Goal: Task Accomplishment & Management: Use online tool/utility

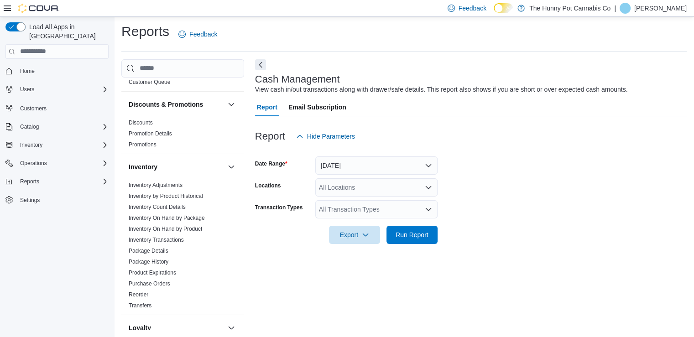
scroll to position [82, 0]
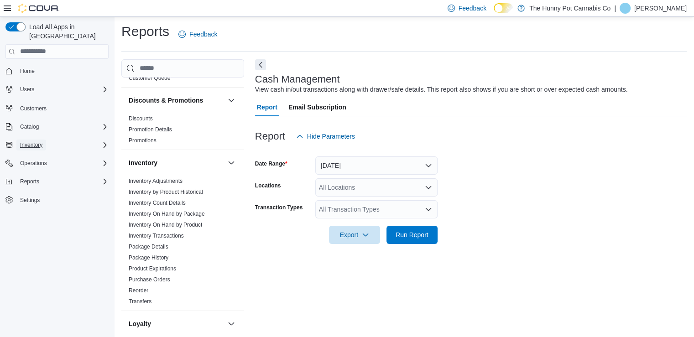
click at [37, 142] on span "Inventory" at bounding box center [31, 145] width 22 height 7
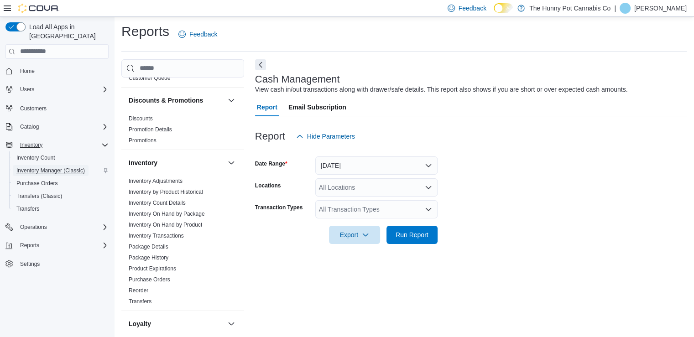
click at [46, 167] on span "Inventory Manager (Classic)" at bounding box center [50, 170] width 68 height 7
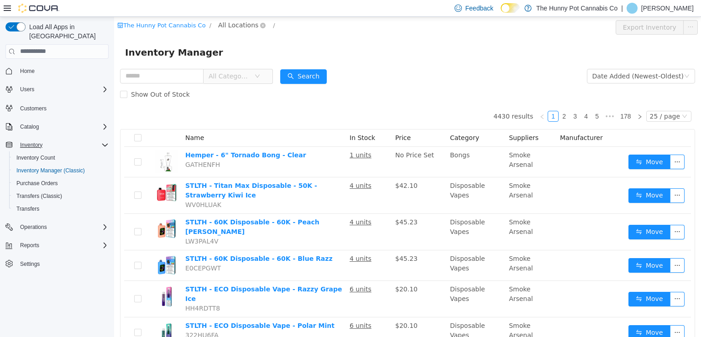
click at [241, 20] on span "All Locations" at bounding box center [238, 25] width 40 height 10
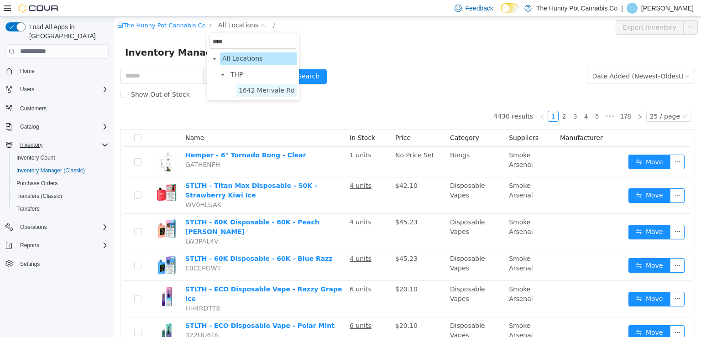
type input "****"
click at [259, 90] on span "1642 Merivale Rd" at bounding box center [267, 89] width 56 height 7
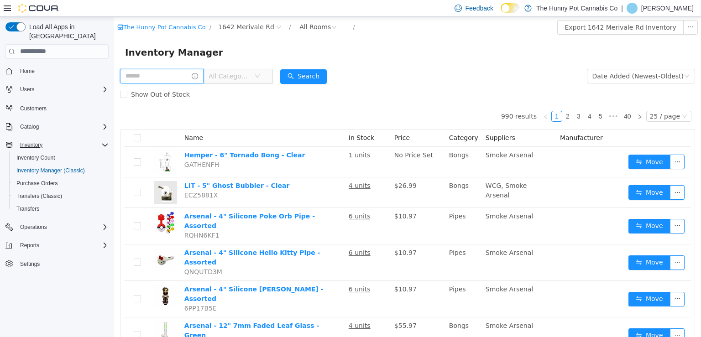
click at [154, 78] on input "text" at bounding box center [162, 75] width 84 height 15
type input "*********"
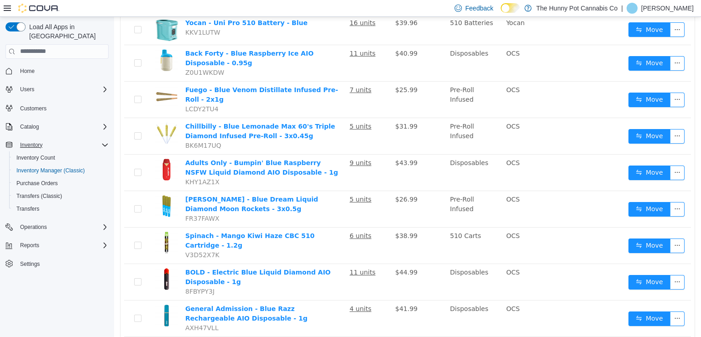
scroll to position [675, 0]
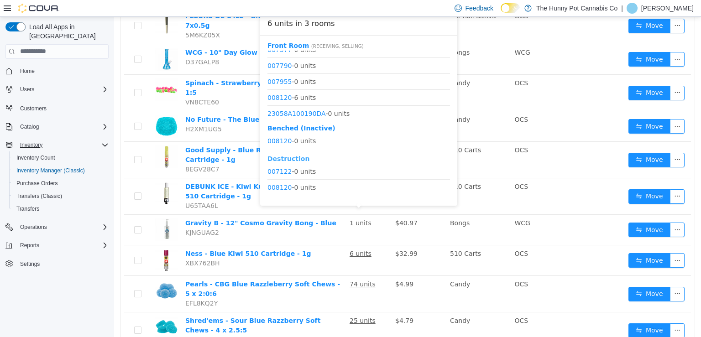
scroll to position [248, 0]
click at [276, 96] on link "008120" at bounding box center [280, 96] width 24 height 7
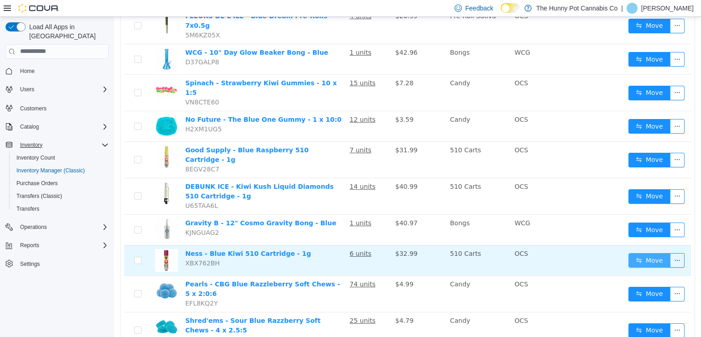
click at [641, 253] on button "Move" at bounding box center [650, 260] width 42 height 15
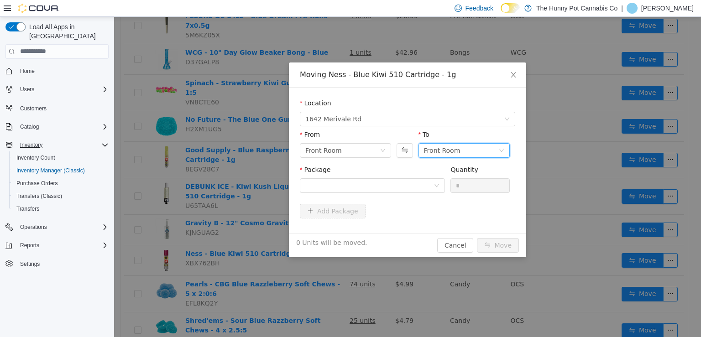
click at [439, 150] on div "Front Room" at bounding box center [442, 150] width 37 height 14
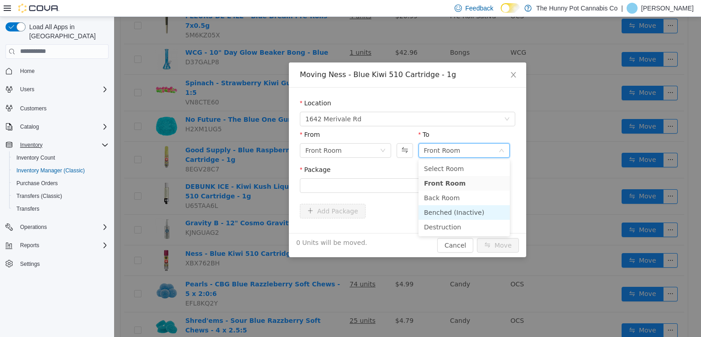
click at [439, 207] on li "Benched (Inactive)" at bounding box center [464, 212] width 91 height 15
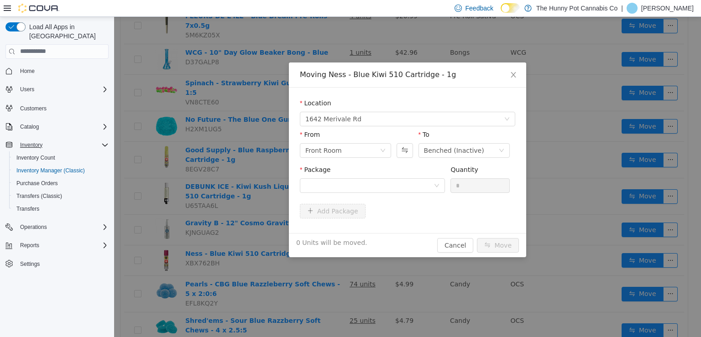
click at [378, 176] on div "Package" at bounding box center [372, 171] width 145 height 13
click at [385, 183] on div at bounding box center [369, 186] width 128 height 14
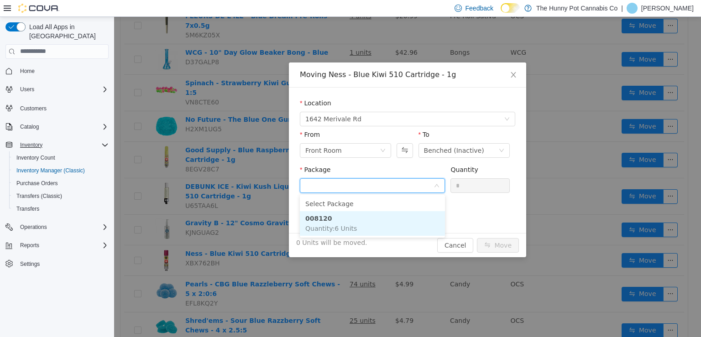
click at [354, 224] on li "008120 Quantity : 6 Units" at bounding box center [372, 223] width 145 height 25
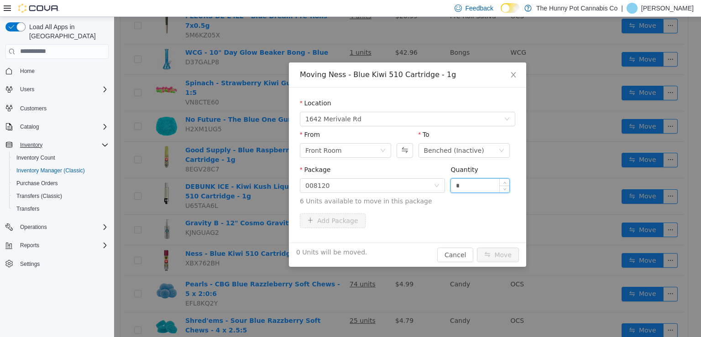
click at [468, 189] on input "*" at bounding box center [480, 186] width 58 height 14
type input "*"
click at [504, 182] on icon "icon: up" at bounding box center [504, 183] width 3 height 3
click at [501, 258] on button "Move" at bounding box center [498, 254] width 42 height 15
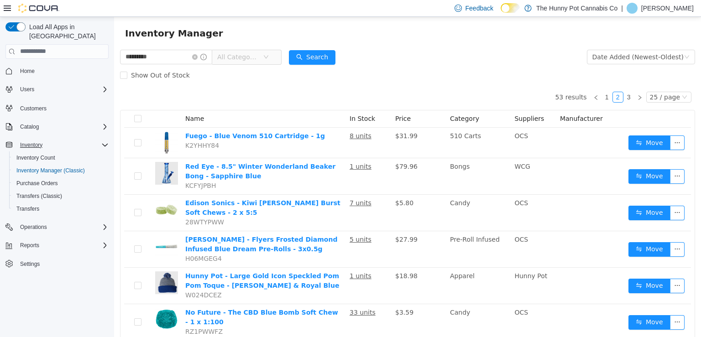
scroll to position [0, 0]
